Goal: Check status: Check status

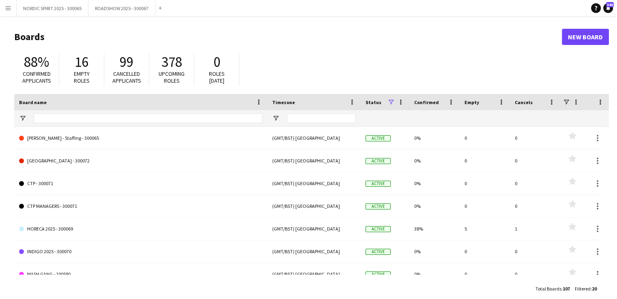
click at [11, 10] on button "Menu" at bounding box center [8, 8] width 16 height 16
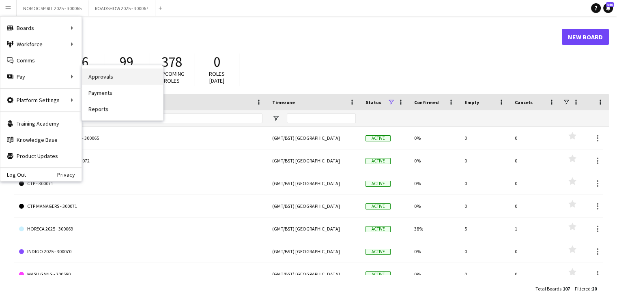
click at [100, 74] on link "Approvals" at bounding box center [122, 77] width 81 height 16
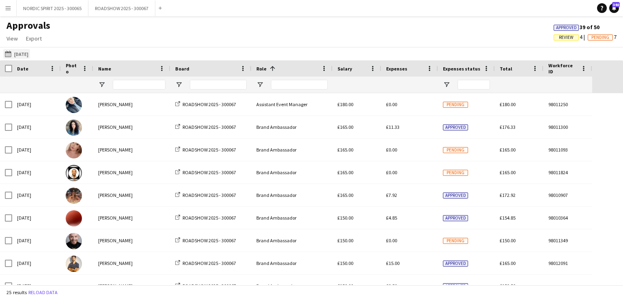
click at [22, 56] on button "[DATE] [DATE]" at bounding box center [16, 54] width 27 height 10
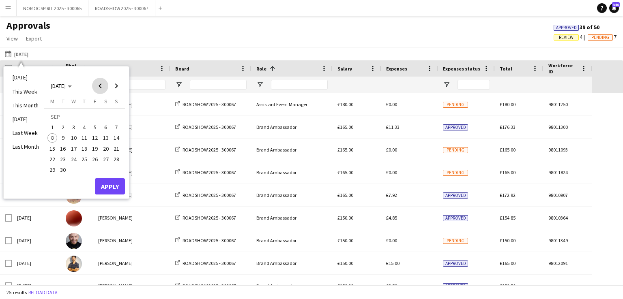
click at [100, 86] on span "Previous month" at bounding box center [100, 86] width 16 height 16
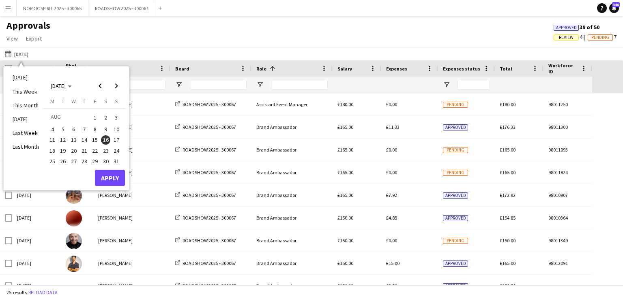
click at [63, 129] on span "5" at bounding box center [63, 130] width 10 height 10
click at [109, 177] on button "Apply" at bounding box center [110, 178] width 30 height 16
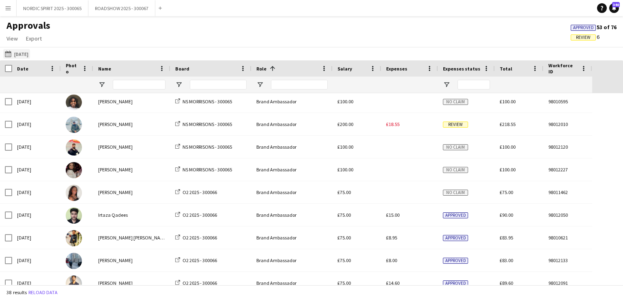
click at [24, 54] on button "[DATE] [DATE]" at bounding box center [16, 54] width 27 height 10
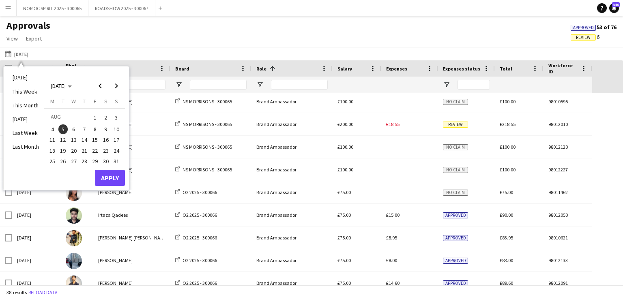
click at [71, 127] on span "6" at bounding box center [74, 130] width 10 height 10
click at [107, 178] on button "Apply" at bounding box center [110, 178] width 30 height 16
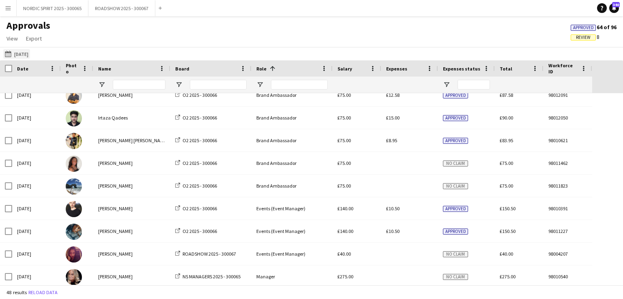
click at [29, 52] on button "[DATE] [DATE]" at bounding box center [16, 54] width 27 height 10
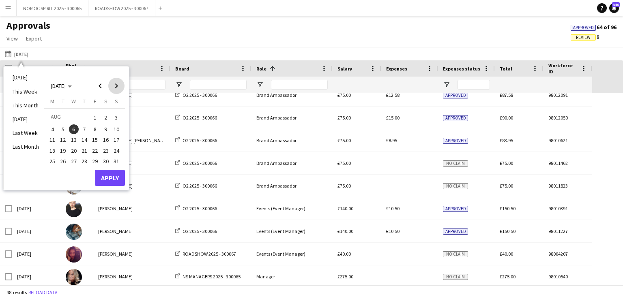
click at [116, 85] on span "Next month" at bounding box center [116, 86] width 16 height 16
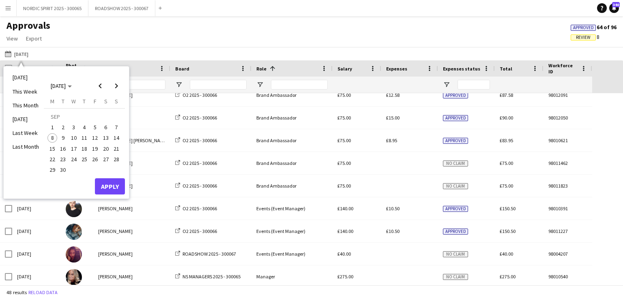
click at [84, 127] on span "4" at bounding box center [85, 128] width 10 height 10
click at [110, 186] on button "Apply" at bounding box center [110, 186] width 30 height 16
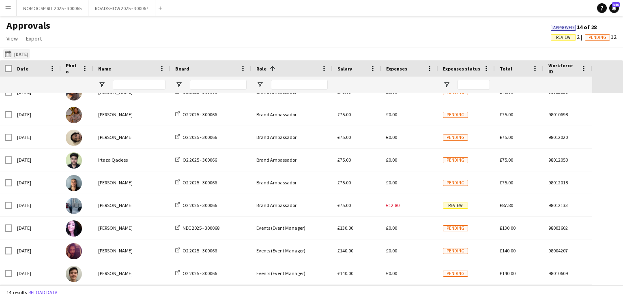
click at [22, 54] on button "[DATE] [DATE]" at bounding box center [16, 54] width 27 height 10
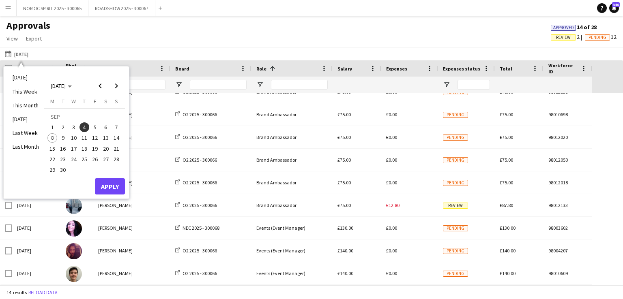
drag, startPoint x: 96, startPoint y: 127, endPoint x: 101, endPoint y: 132, distance: 6.9
click at [96, 127] on span "5" at bounding box center [95, 128] width 10 height 10
click at [112, 185] on button "Apply" at bounding box center [110, 186] width 30 height 16
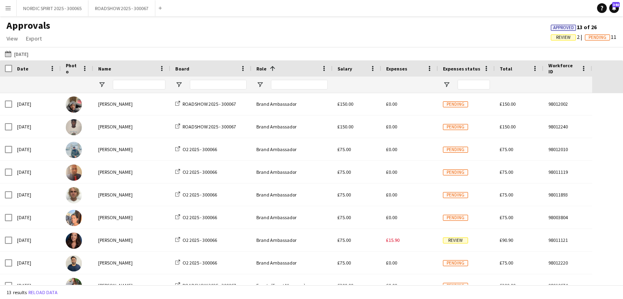
scroll to position [54, 0]
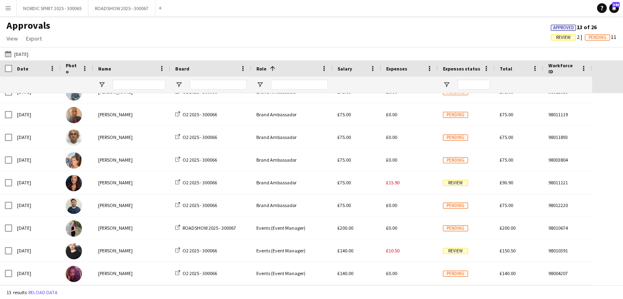
click at [24, 54] on button "[DATE] [DATE]" at bounding box center [16, 54] width 27 height 10
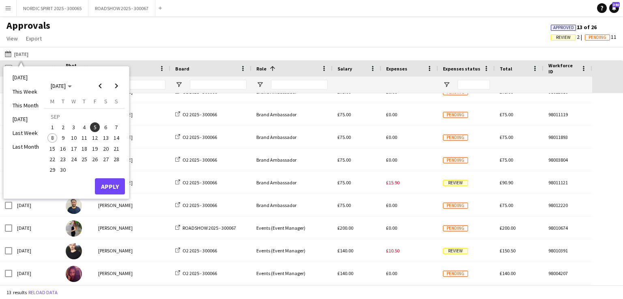
click at [106, 126] on span "6" at bounding box center [106, 128] width 10 height 10
click at [112, 186] on button "Apply" at bounding box center [110, 186] width 30 height 16
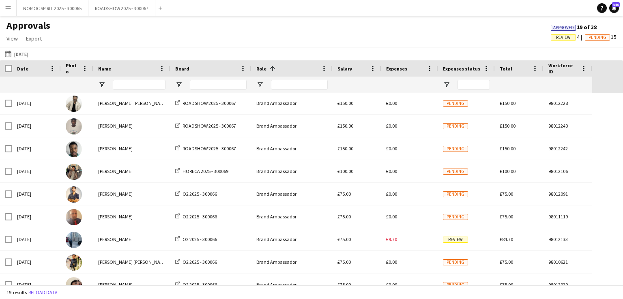
scroll to position [101, 0]
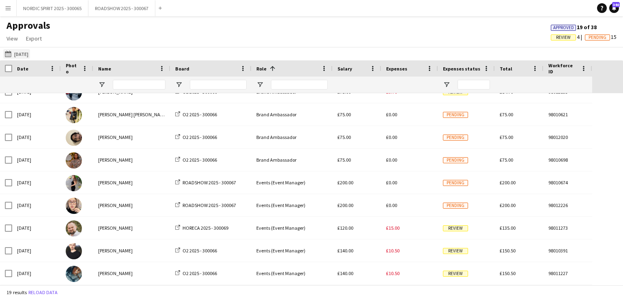
click at [26, 53] on button "[DATE] [DATE]" at bounding box center [16, 54] width 27 height 10
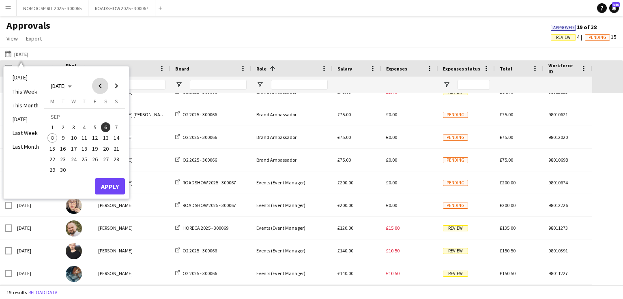
click at [100, 85] on span "Previous month" at bounding box center [100, 86] width 16 height 16
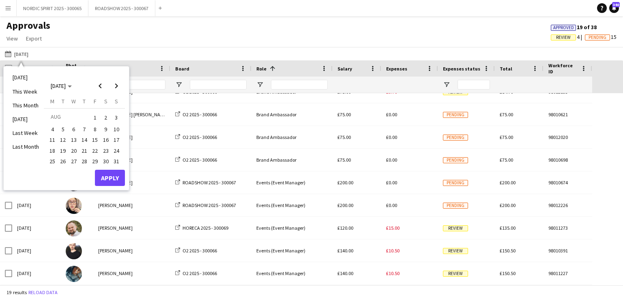
click at [104, 140] on span "16" at bounding box center [106, 140] width 10 height 10
click at [109, 176] on button "Apply" at bounding box center [110, 178] width 30 height 16
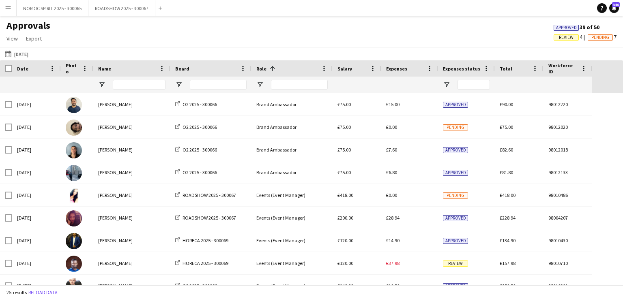
scroll to position [348, 0]
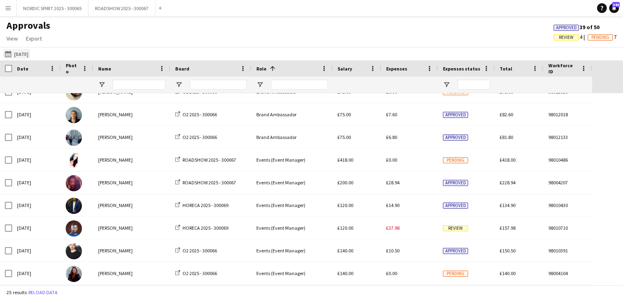
click at [24, 54] on button "[DATE] [DATE]" at bounding box center [16, 54] width 27 height 10
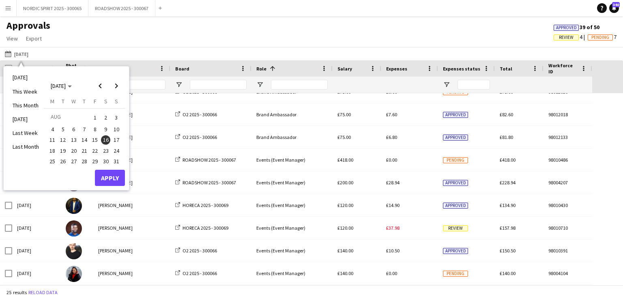
click at [95, 150] on span "22" at bounding box center [95, 151] width 10 height 10
click at [113, 178] on button "Apply" at bounding box center [110, 178] width 30 height 16
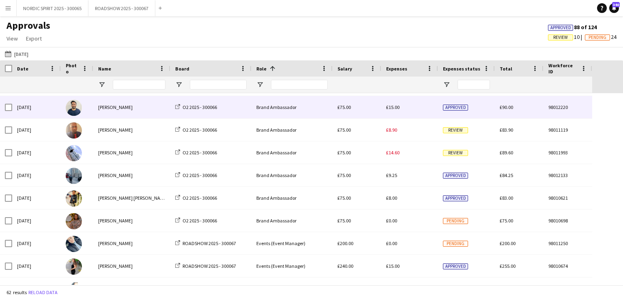
click at [400, 110] on div "£15.00" at bounding box center [409, 107] width 57 height 22
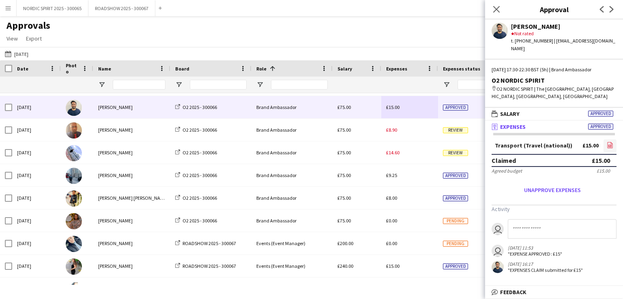
click at [609, 142] on icon "file-image" at bounding box center [610, 145] width 6 height 6
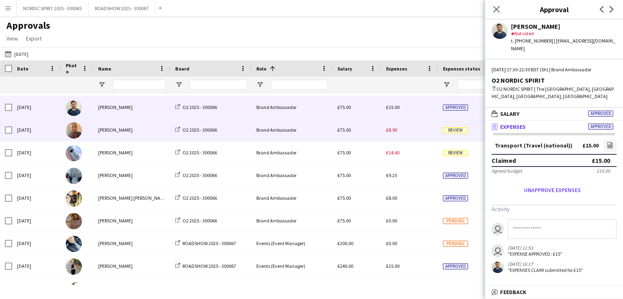
click at [392, 133] on span "£8.90" at bounding box center [391, 130] width 11 height 6
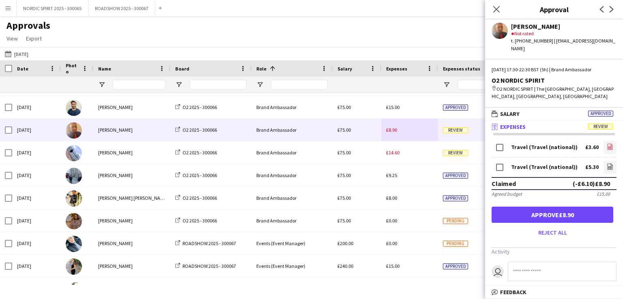
click at [607, 144] on icon "file-image" at bounding box center [610, 147] width 6 height 6
click at [607, 163] on icon "file-image" at bounding box center [610, 166] width 6 height 6
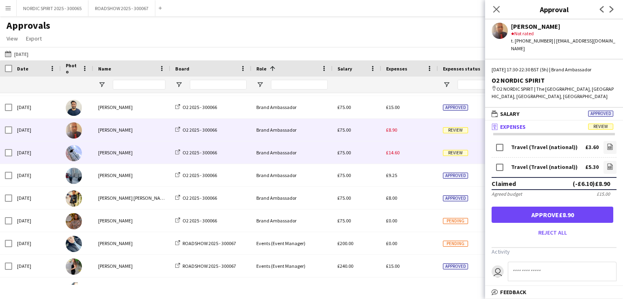
click at [394, 155] on span "£14.60" at bounding box center [392, 153] width 13 height 6
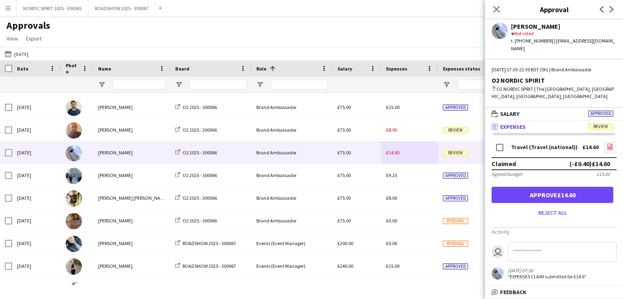
click at [607, 144] on icon "file-image" at bounding box center [610, 147] width 6 height 6
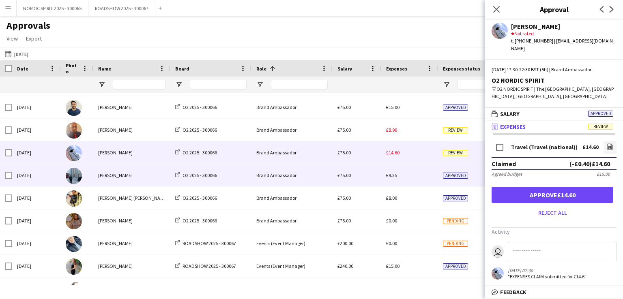
click at [391, 177] on span "£9.25" at bounding box center [391, 175] width 11 height 6
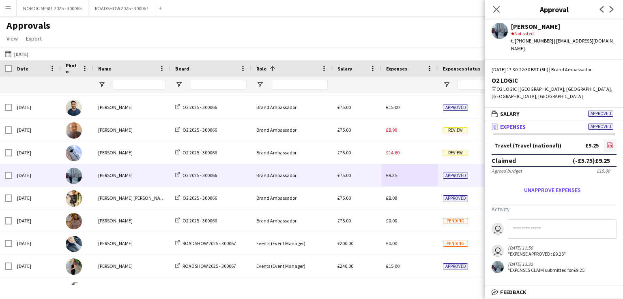
click at [607, 142] on icon "file-image" at bounding box center [610, 145] width 6 height 6
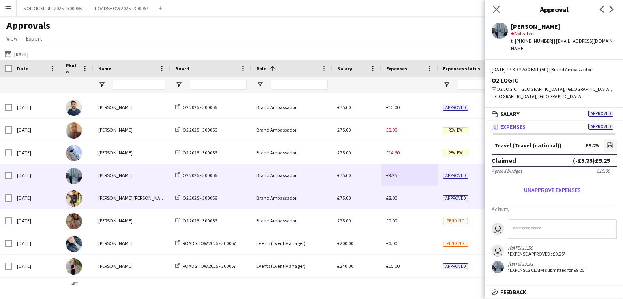
click at [391, 198] on span "£8.00" at bounding box center [391, 198] width 11 height 6
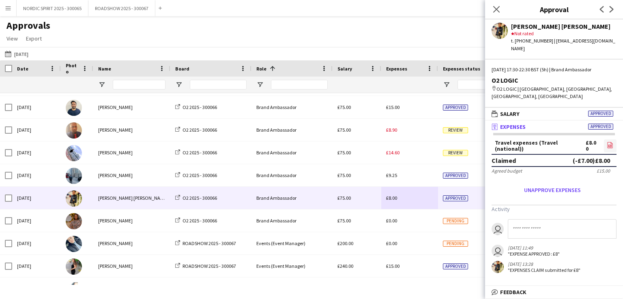
click at [608, 145] on icon at bounding box center [609, 146] width 3 height 2
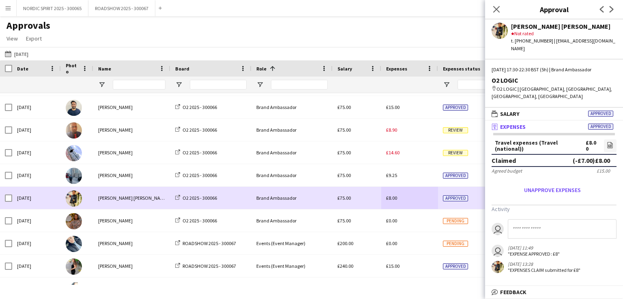
drag, startPoint x: 407, startPoint y: 200, endPoint x: 408, endPoint y: 195, distance: 4.9
click at [410, 195] on div "£8.00" at bounding box center [409, 198] width 57 height 22
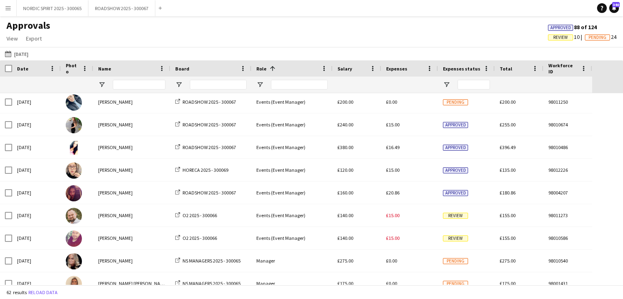
scroll to position [1106, 0]
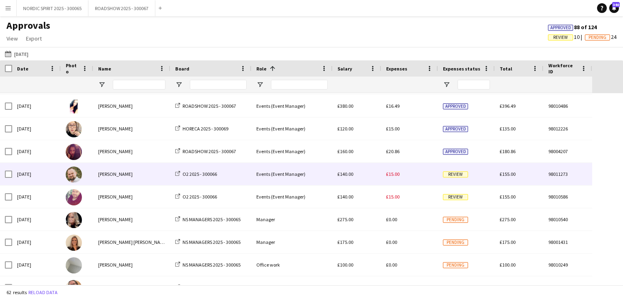
click at [400, 174] on div "£15.00" at bounding box center [409, 174] width 57 height 22
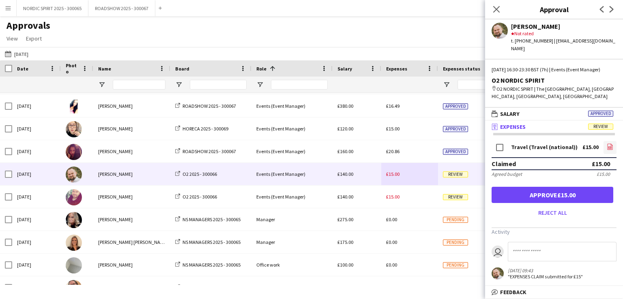
click at [608, 148] on icon at bounding box center [609, 147] width 3 height 2
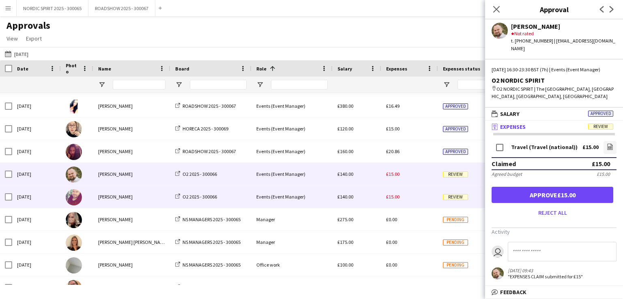
click at [393, 199] on span "£15.00" at bounding box center [392, 197] width 13 height 6
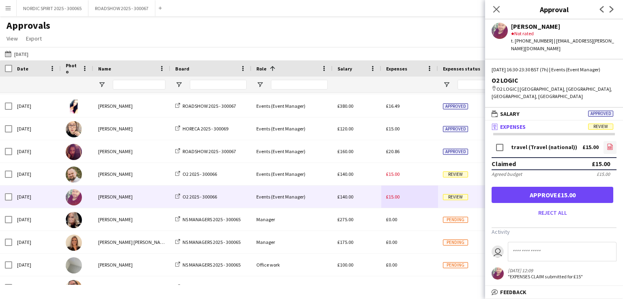
click at [611, 144] on icon at bounding box center [610, 147] width 5 height 6
click at [28, 57] on button "[DATE] [DATE]" at bounding box center [16, 54] width 27 height 10
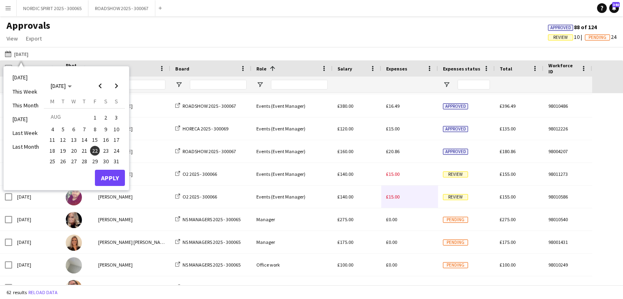
drag, startPoint x: 114, startPoint y: 148, endPoint x: 115, endPoint y: 160, distance: 11.8
click at [114, 150] on span "24" at bounding box center [117, 151] width 10 height 10
click at [112, 176] on button "Apply" at bounding box center [110, 178] width 30 height 16
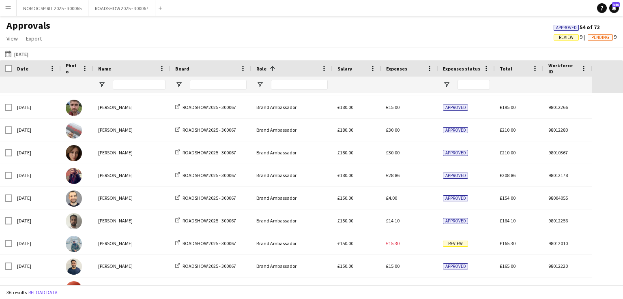
scroll to position [109, 0]
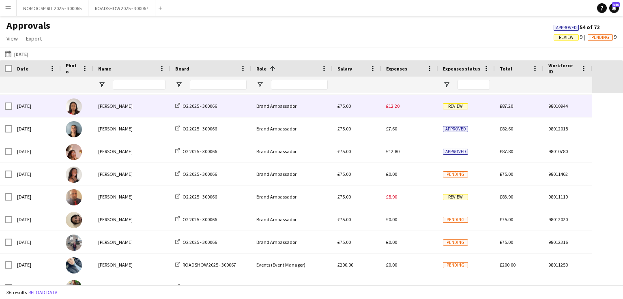
click at [396, 109] on span "£12.20" at bounding box center [392, 106] width 13 height 6
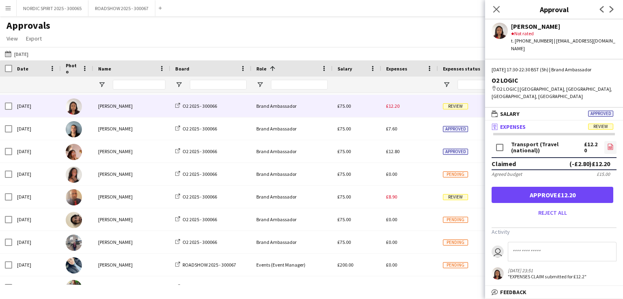
click at [611, 144] on icon "file-image" at bounding box center [610, 147] width 6 height 6
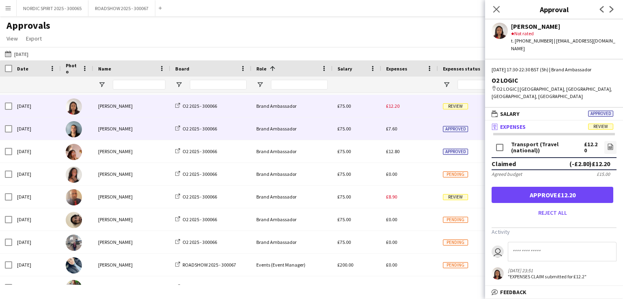
click at [393, 130] on span "£7.60" at bounding box center [391, 129] width 11 height 6
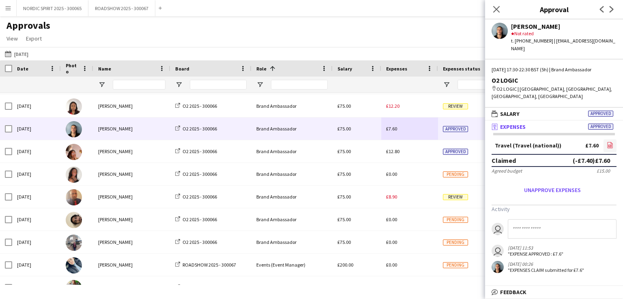
click at [609, 145] on icon at bounding box center [609, 146] width 3 height 2
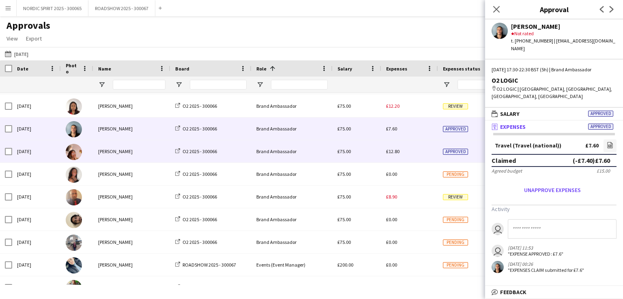
click at [393, 154] on span "£12.80" at bounding box center [392, 151] width 13 height 6
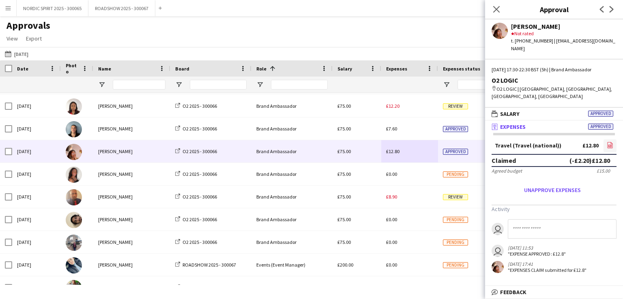
click at [608, 142] on icon "file-image" at bounding box center [610, 145] width 6 height 6
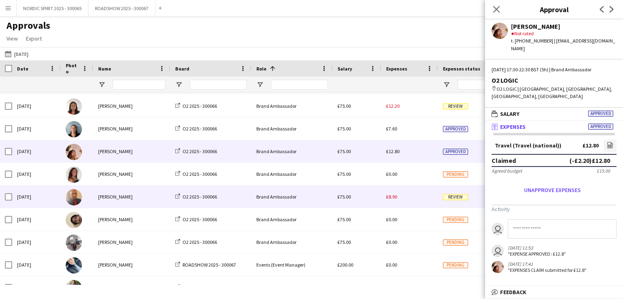
click at [394, 199] on span "£8.90" at bounding box center [391, 197] width 11 height 6
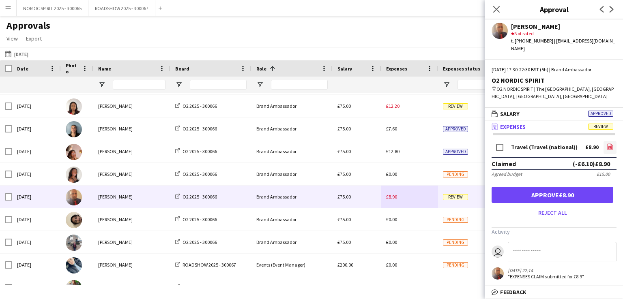
click at [610, 144] on icon "file-image" at bounding box center [610, 147] width 6 height 6
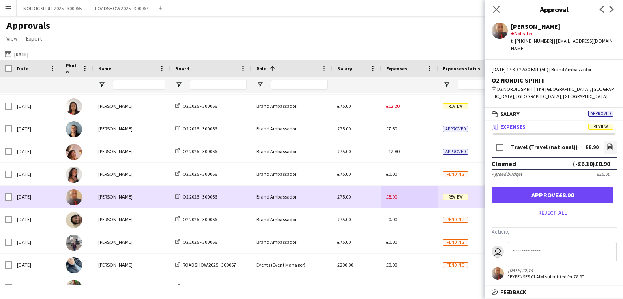
click at [403, 202] on div "£8.90" at bounding box center [409, 197] width 57 height 22
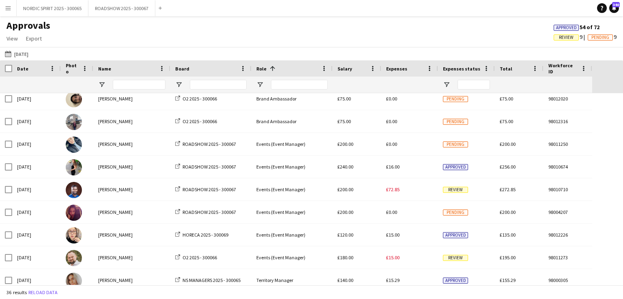
scroll to position [626, 0]
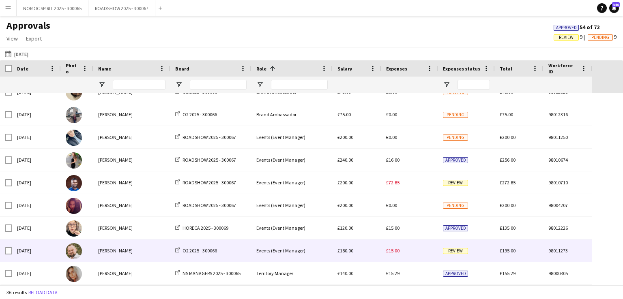
click at [396, 253] on span "£15.00" at bounding box center [392, 251] width 13 height 6
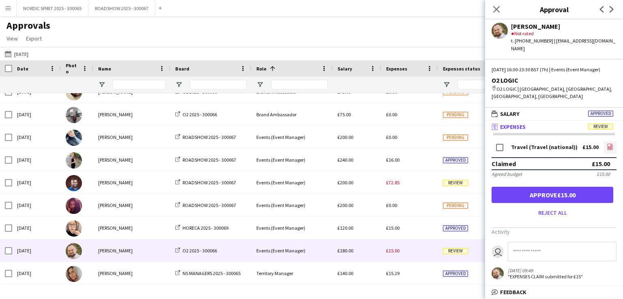
click at [611, 144] on icon "file-image" at bounding box center [610, 147] width 6 height 6
click at [30, 54] on button "[DATE] [DATE]" at bounding box center [16, 54] width 27 height 10
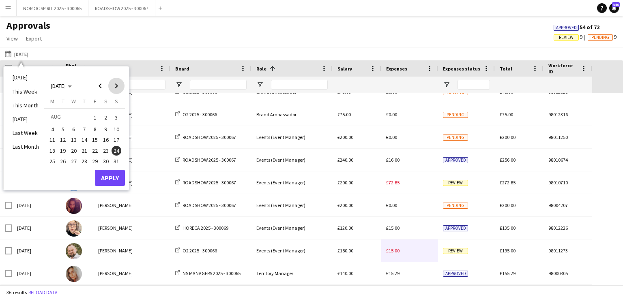
click at [117, 84] on span "Next month" at bounding box center [116, 86] width 16 height 16
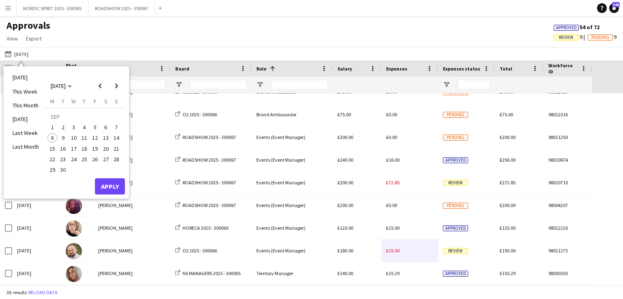
click at [83, 125] on span "4" at bounding box center [85, 128] width 10 height 10
click at [104, 183] on button "Apply" at bounding box center [110, 186] width 30 height 16
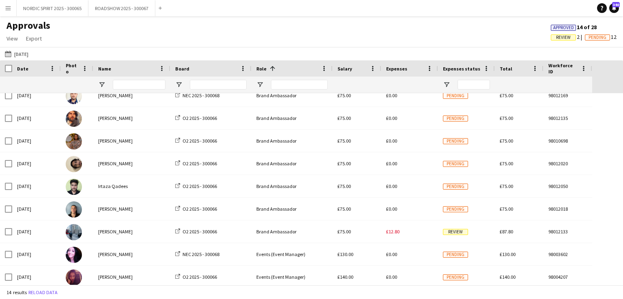
scroll to position [92, 0]
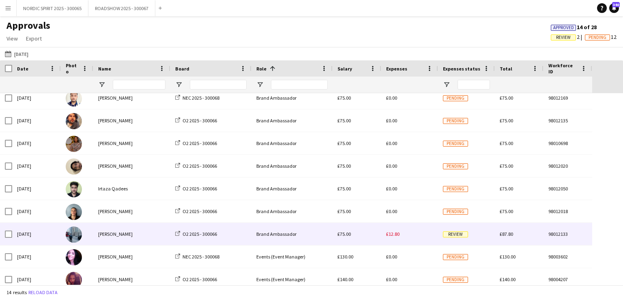
click at [390, 234] on span "£12.80" at bounding box center [392, 234] width 13 height 6
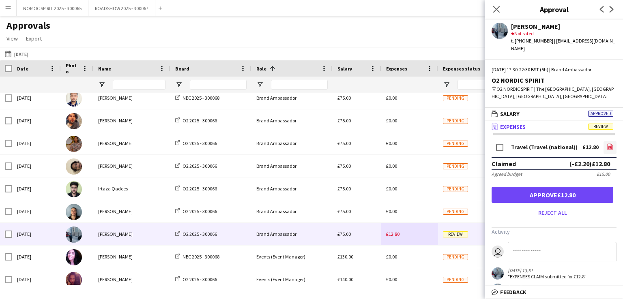
click at [607, 144] on icon "file-image" at bounding box center [610, 147] width 6 height 6
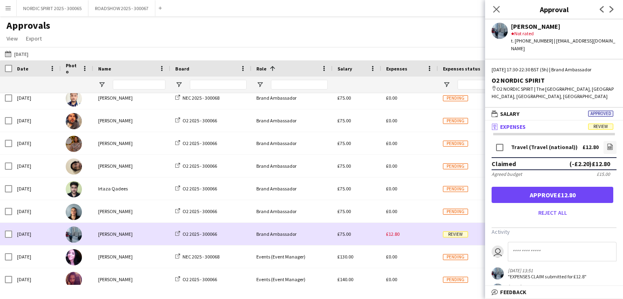
click at [417, 238] on div "£12.80" at bounding box center [409, 234] width 57 height 22
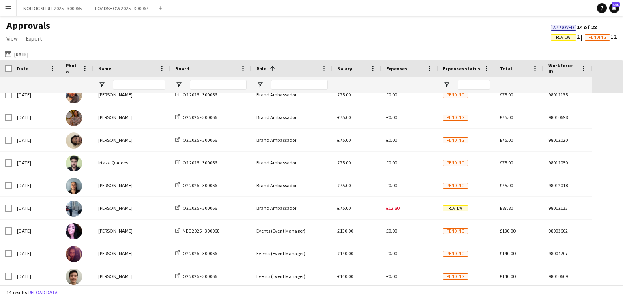
scroll to position [126, 0]
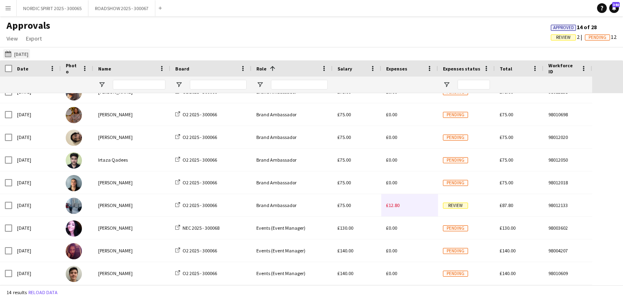
click at [23, 54] on button "[DATE] [DATE]" at bounding box center [16, 54] width 27 height 10
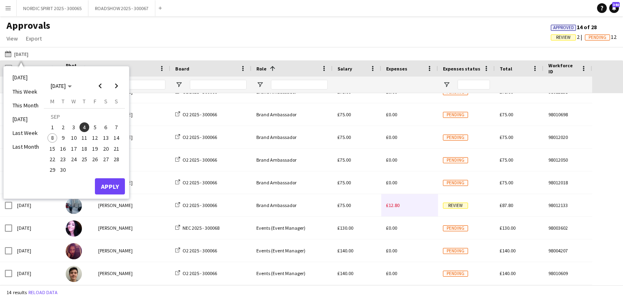
click at [94, 129] on span "5" at bounding box center [95, 128] width 10 height 10
click at [105, 181] on button "Apply" at bounding box center [110, 186] width 30 height 16
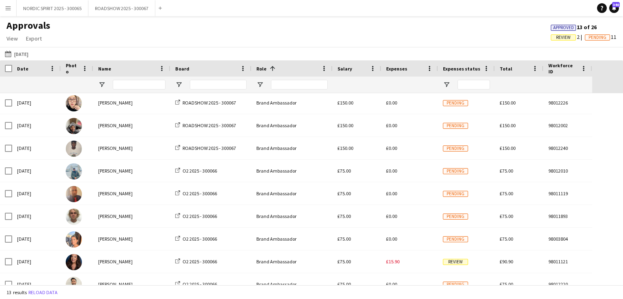
scroll to position [36, 0]
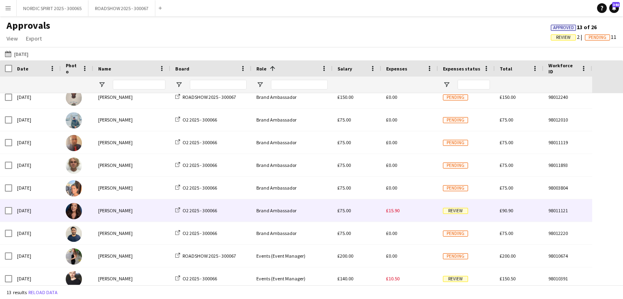
click at [396, 212] on span "£15.90" at bounding box center [392, 211] width 13 height 6
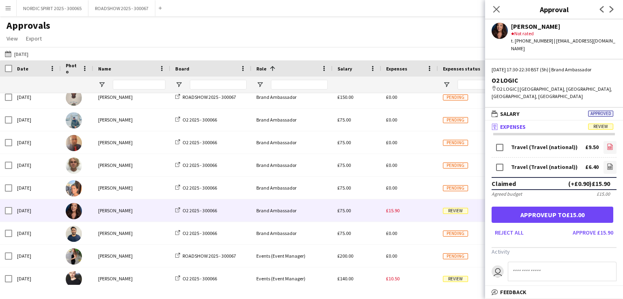
click at [610, 147] on icon at bounding box center [610, 147] width 1 height 1
click at [607, 163] on icon "file-image" at bounding box center [610, 166] width 6 height 6
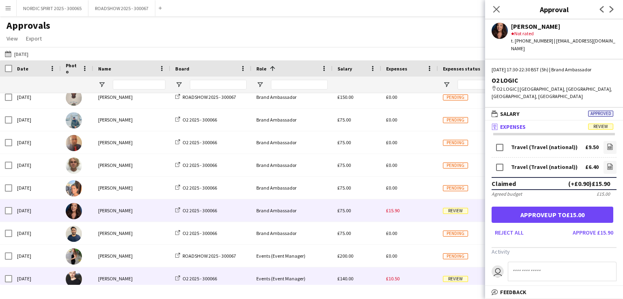
click at [396, 278] on span "£10.50" at bounding box center [392, 279] width 13 height 6
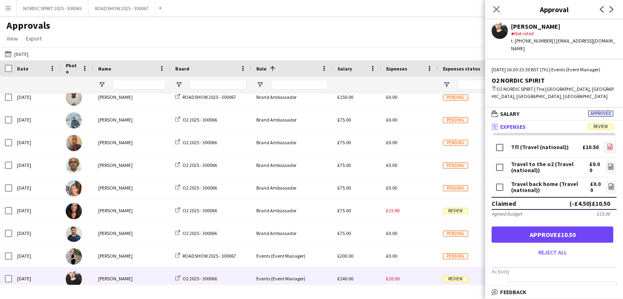
click at [608, 144] on icon at bounding box center [610, 147] width 5 height 6
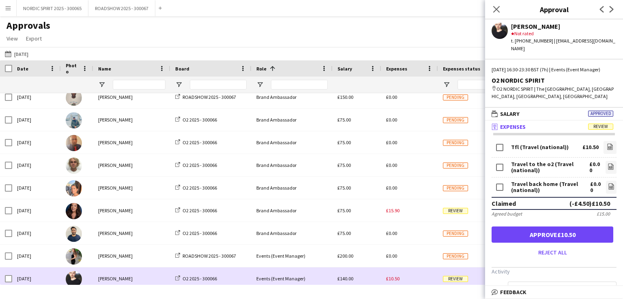
click at [417, 279] on div "£10.50" at bounding box center [409, 279] width 57 height 22
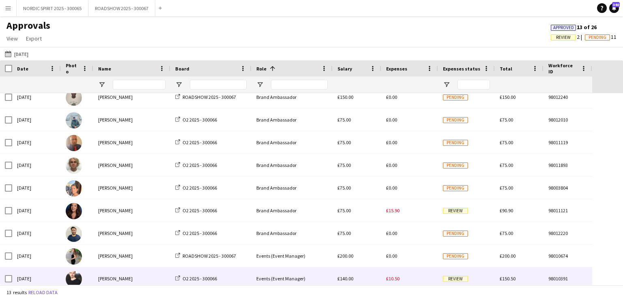
scroll to position [103, 0]
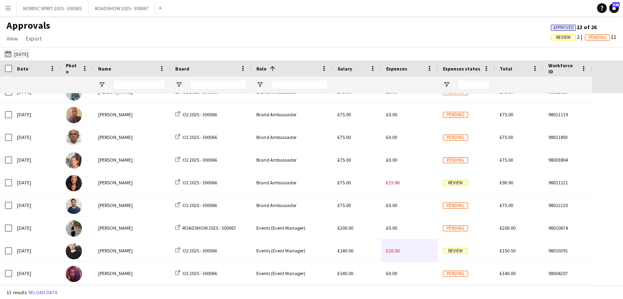
click at [23, 53] on button "[DATE] [DATE]" at bounding box center [16, 54] width 27 height 10
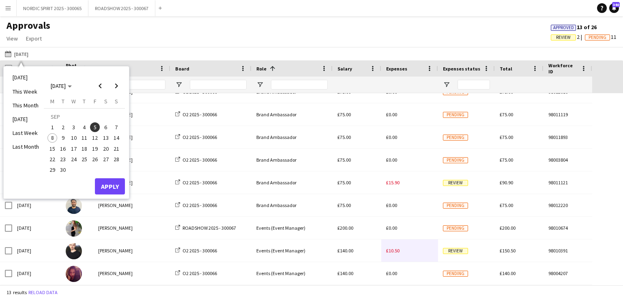
click at [107, 128] on span "6" at bounding box center [106, 128] width 10 height 10
click at [110, 184] on button "Apply" at bounding box center [110, 186] width 30 height 16
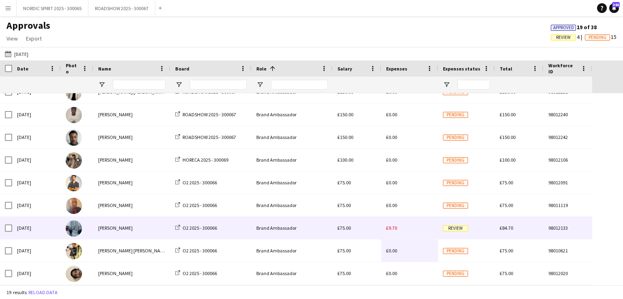
click at [393, 228] on span "£9.70" at bounding box center [391, 228] width 11 height 6
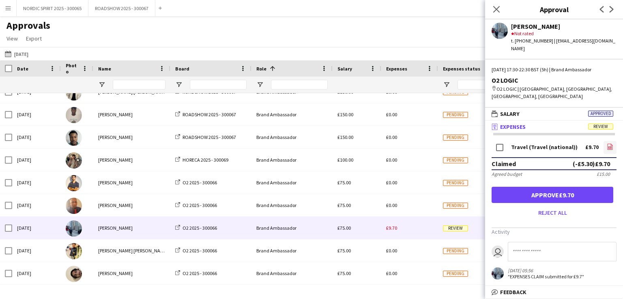
click at [609, 144] on icon "file-image" at bounding box center [610, 147] width 6 height 6
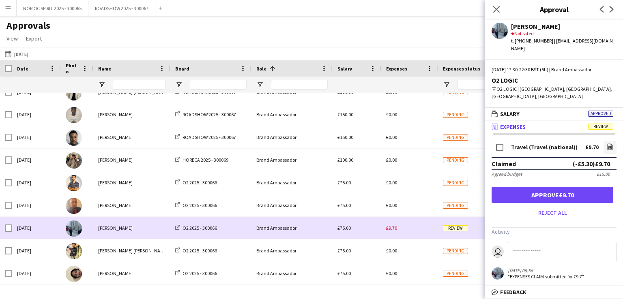
click at [413, 228] on div "£9.70" at bounding box center [409, 228] width 57 height 22
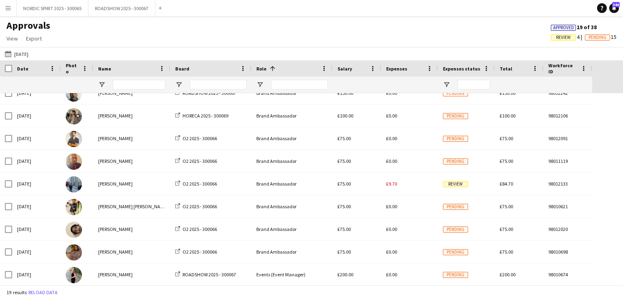
scroll to position [155, 0]
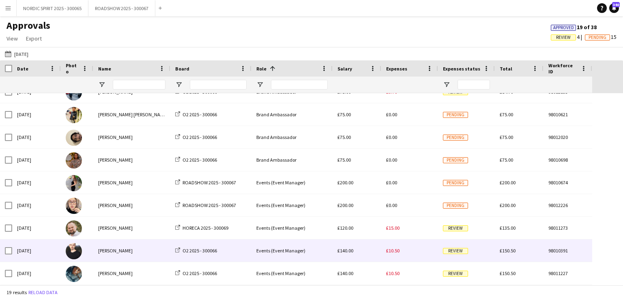
click at [393, 251] on span "£10.50" at bounding box center [392, 251] width 13 height 6
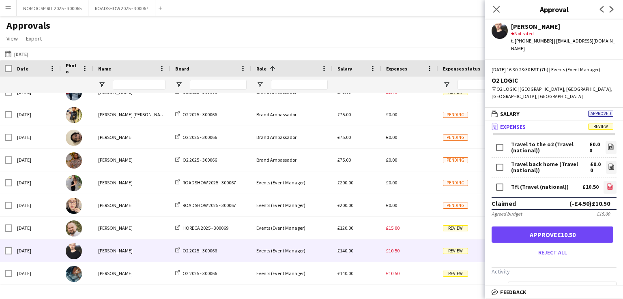
click at [607, 183] on icon "file-image" at bounding box center [610, 186] width 6 height 6
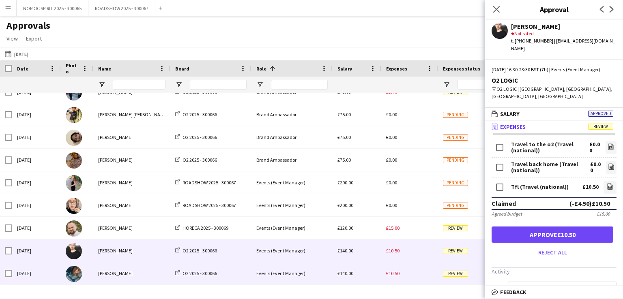
click at [400, 273] on div "£10.50" at bounding box center [409, 273] width 57 height 22
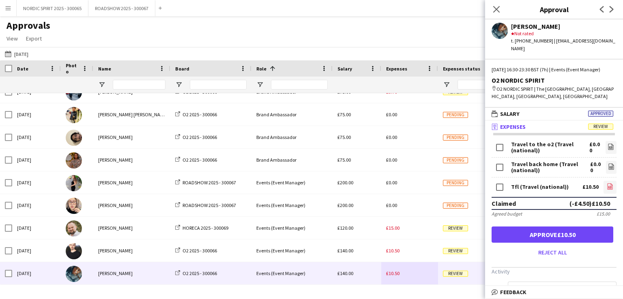
click at [608, 187] on icon at bounding box center [609, 187] width 3 height 2
